Goal: Information Seeking & Learning: Learn about a topic

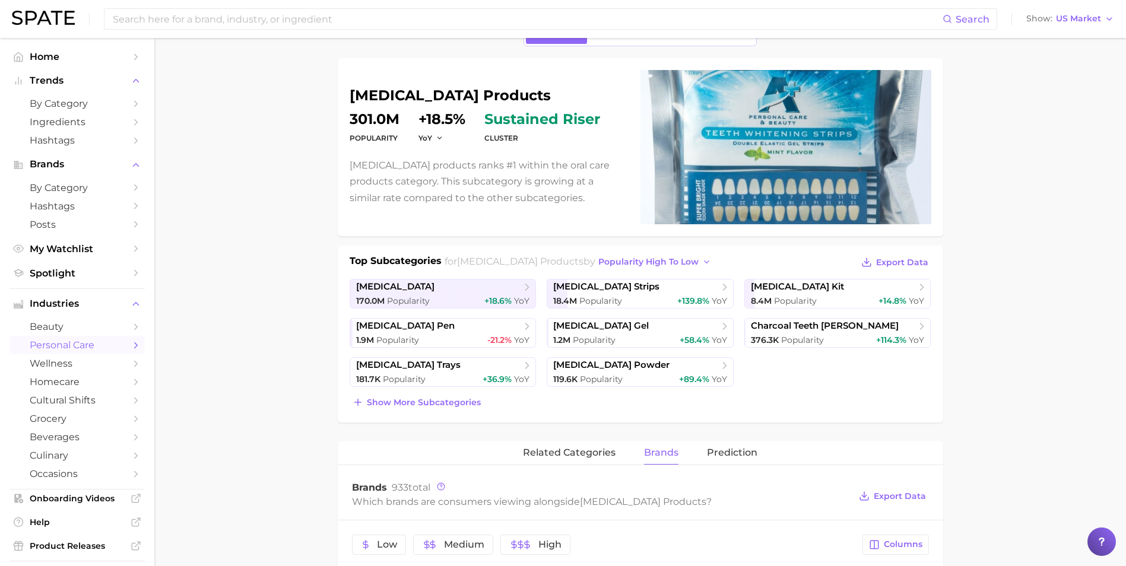
scroll to position [59, 0]
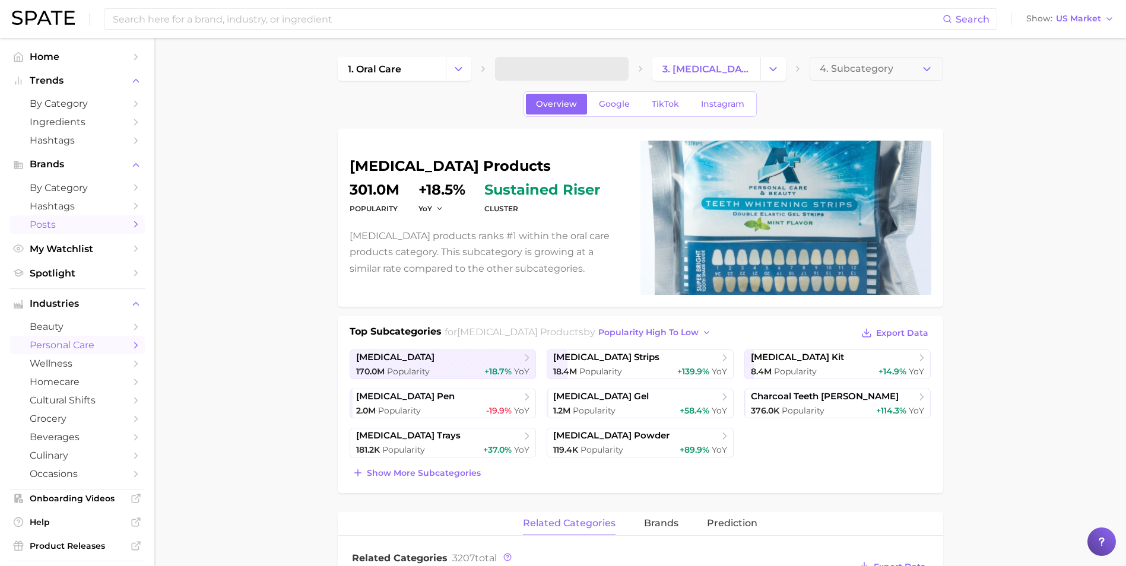
click at [74, 227] on span "Posts" at bounding box center [77, 224] width 95 height 11
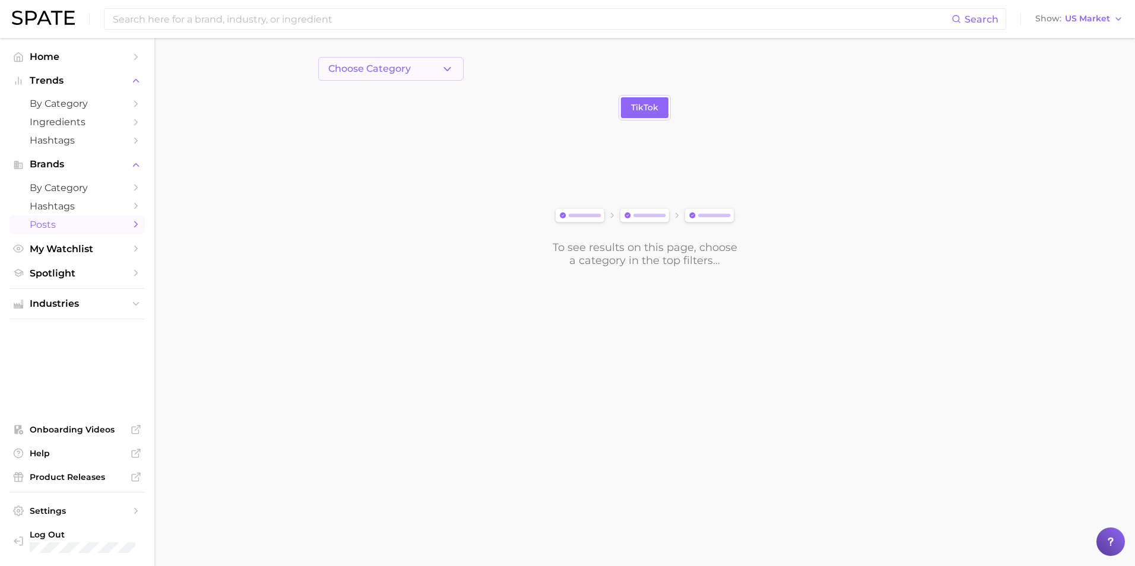
click at [408, 65] on span "Choose Category" at bounding box center [369, 69] width 82 height 11
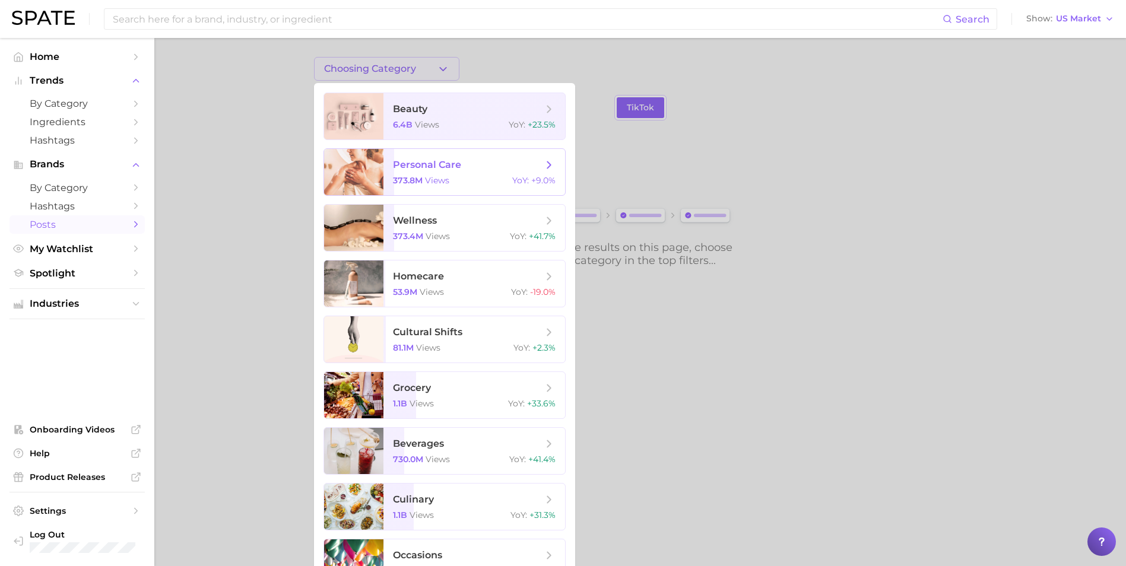
click at [442, 173] on span "personal care 373.8m views YoY : +9.0%" at bounding box center [474, 172] width 182 height 46
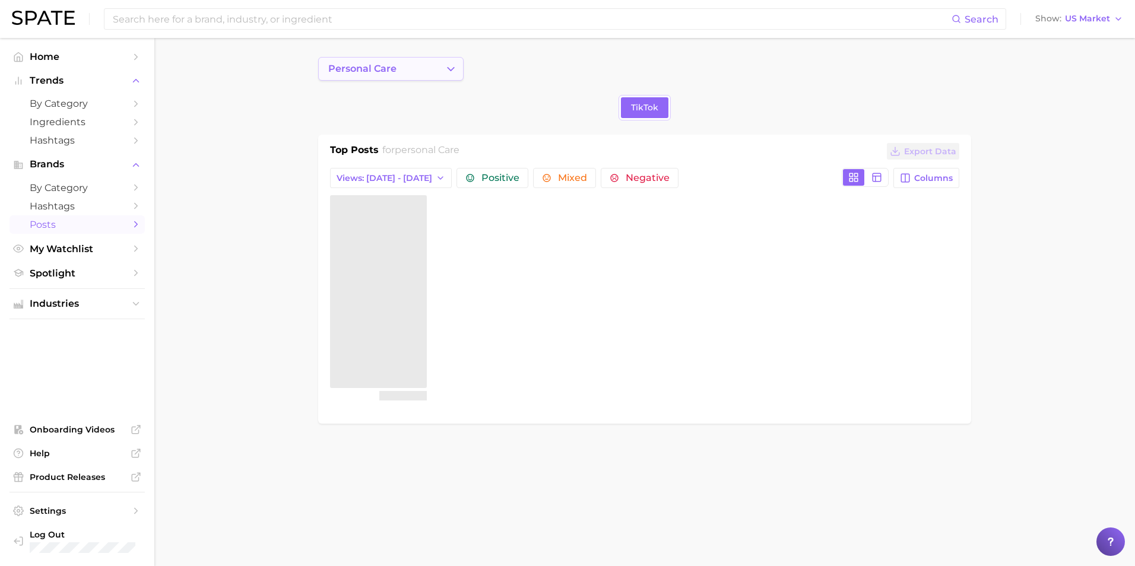
click at [450, 64] on icon "Change Category" at bounding box center [451, 69] width 12 height 12
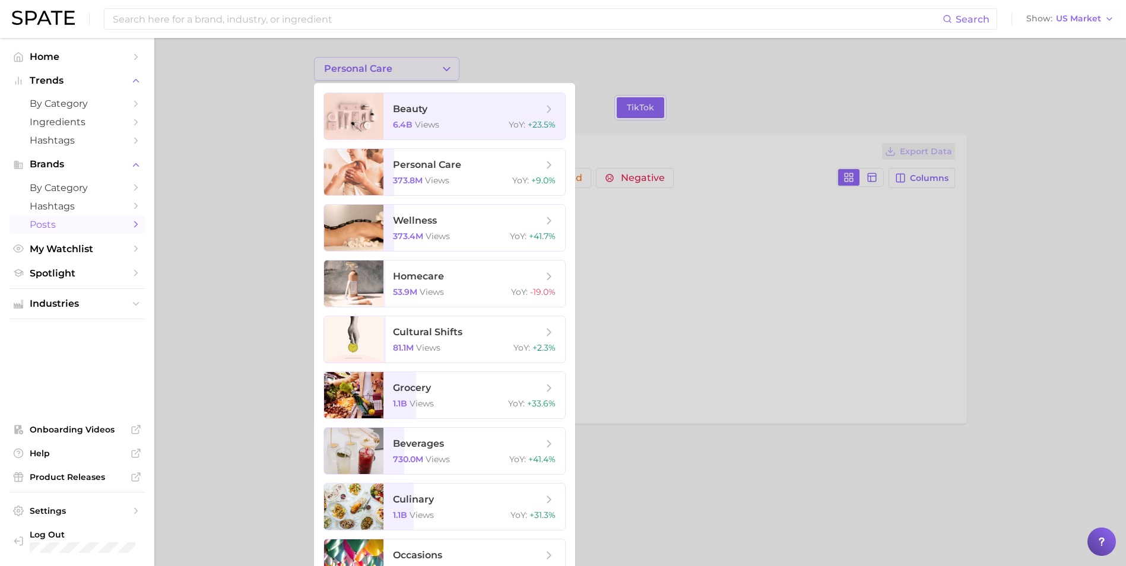
click at [450, 64] on div at bounding box center [563, 283] width 1126 height 566
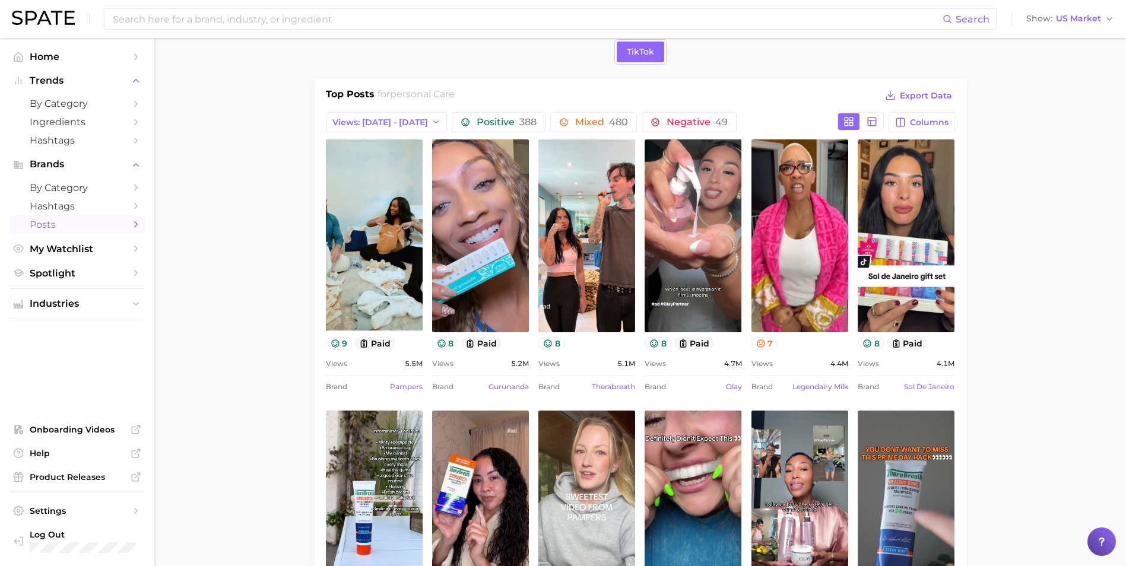
scroll to position [11, 0]
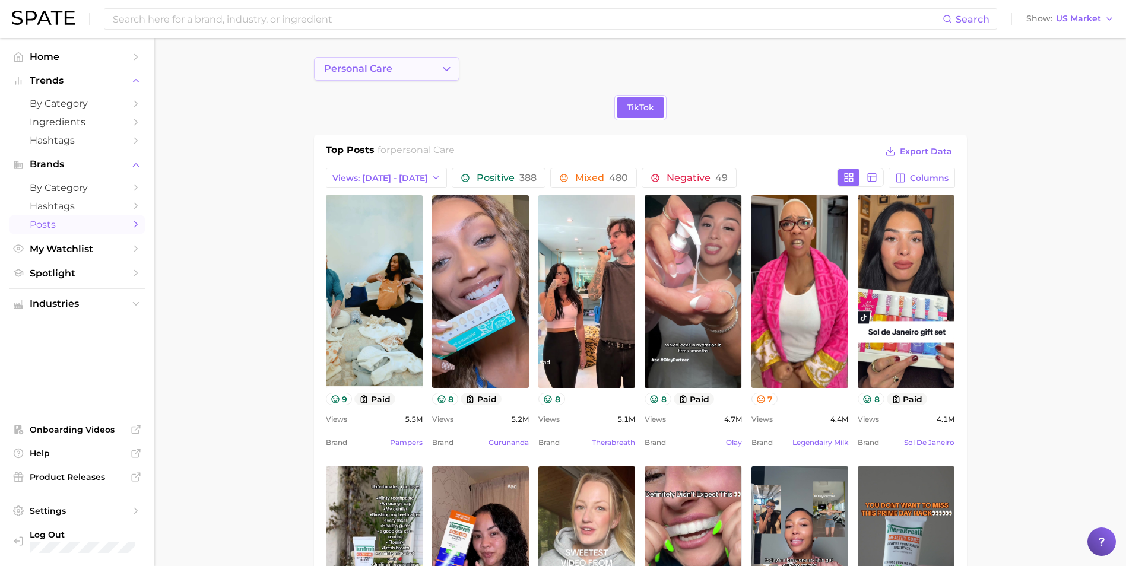
click at [439, 74] on button "personal care" at bounding box center [386, 69] width 145 height 24
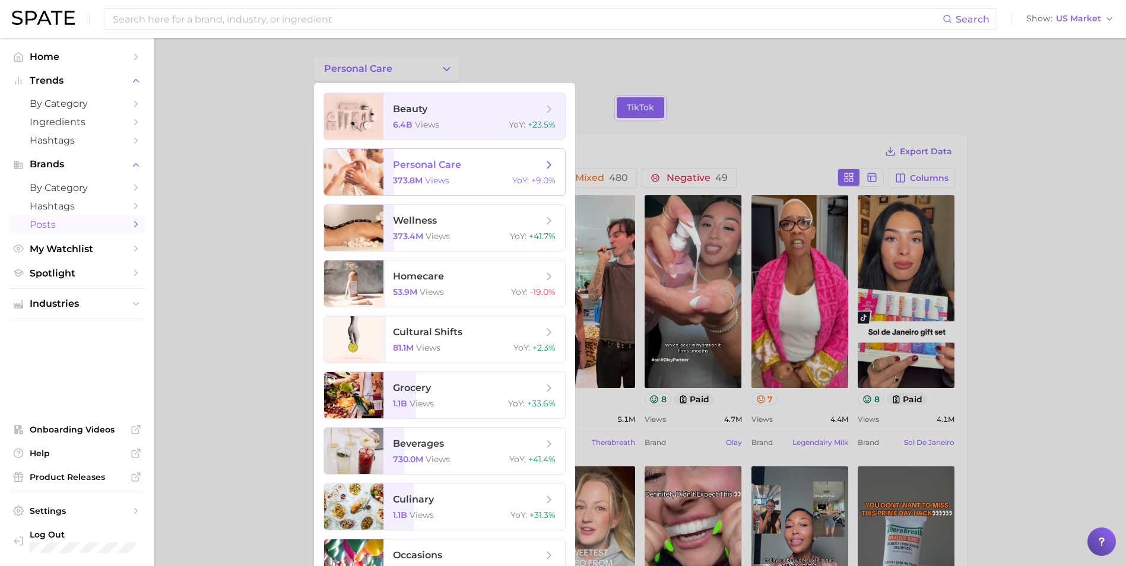
click at [553, 164] on icon at bounding box center [548, 164] width 13 height 13
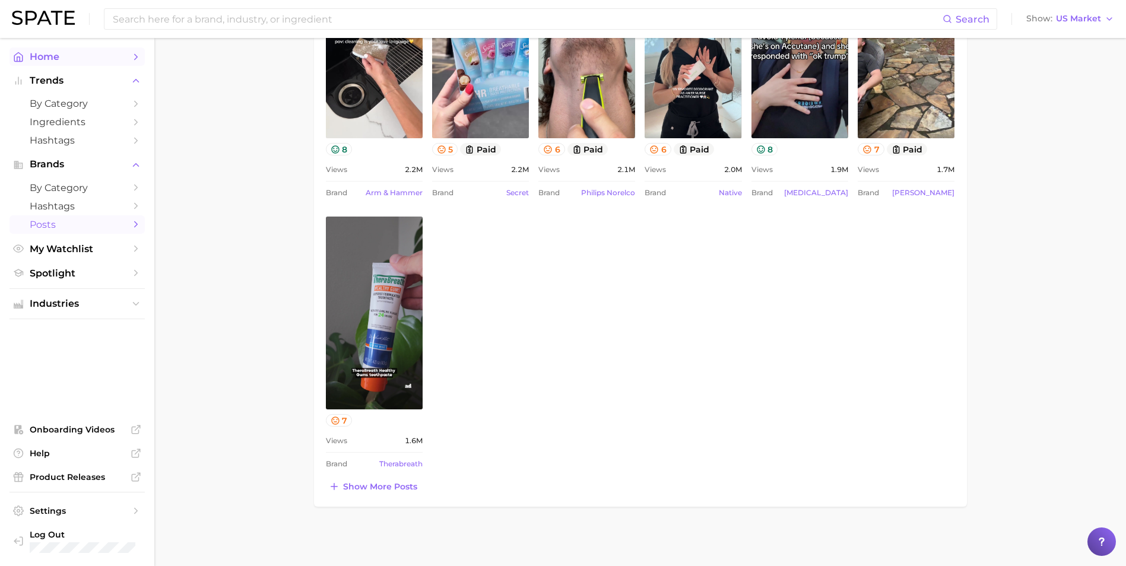
click at [64, 56] on span "Home" at bounding box center [77, 56] width 95 height 11
